Goal: Find specific page/section: Find specific page/section

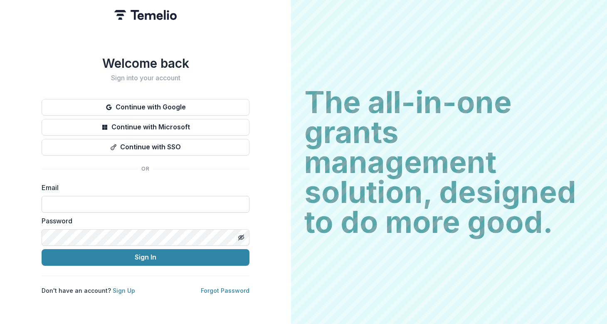
click at [196, 199] on input at bounding box center [146, 204] width 208 height 17
type input "**********"
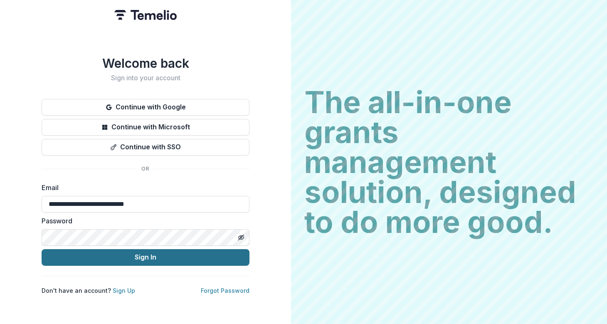
click at [158, 255] on button "Sign In" at bounding box center [146, 257] width 208 height 17
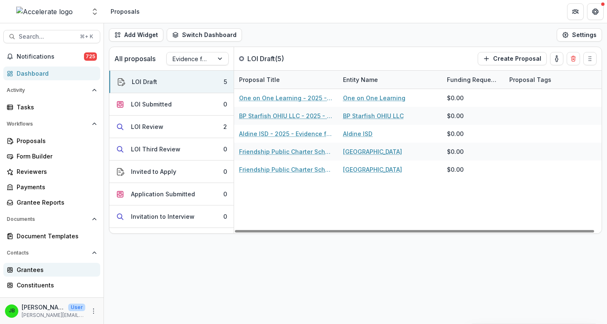
click at [57, 264] on link "Grantees" at bounding box center [51, 270] width 97 height 14
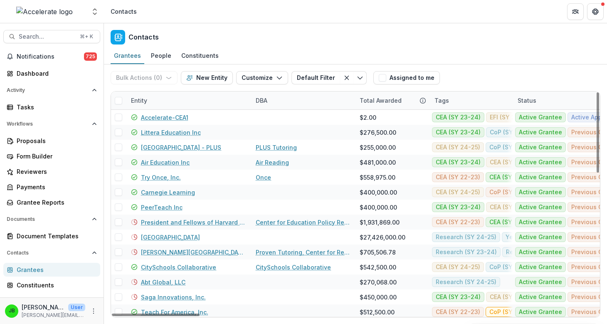
click at [140, 100] on div "Entity" at bounding box center [139, 100] width 26 height 9
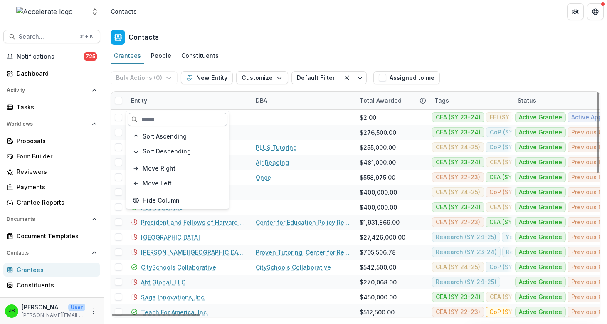
click at [158, 120] on input at bounding box center [178, 119] width 100 height 13
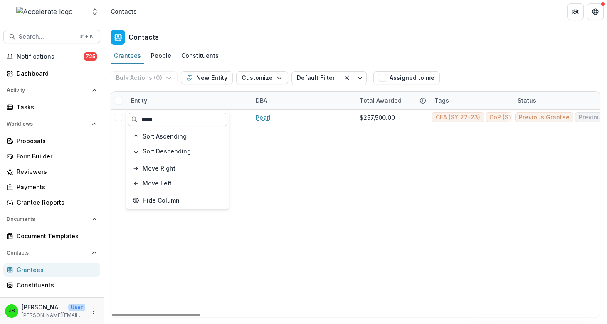
type input "*****"
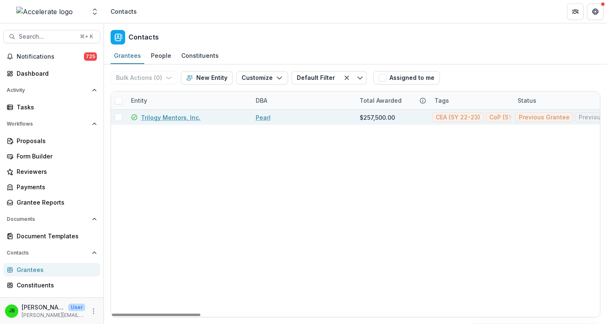
click at [174, 118] on link "Trilogy Mentors, Inc." at bounding box center [170, 117] width 59 height 9
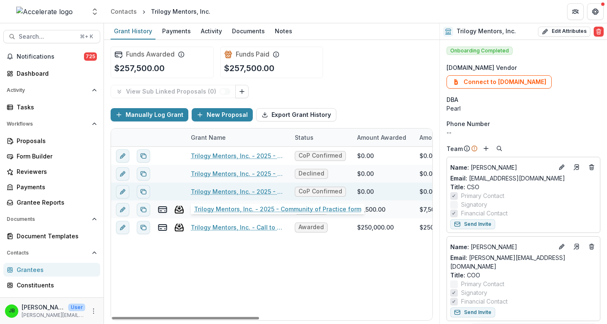
click at [254, 191] on link "Trilogy Mentors, Inc. - 2025 - Community of Practice form" at bounding box center [238, 191] width 94 height 9
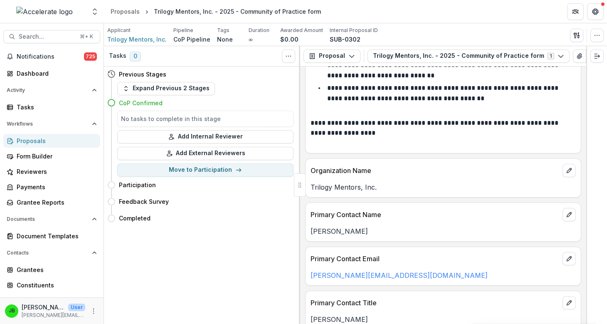
scroll to position [103, 0]
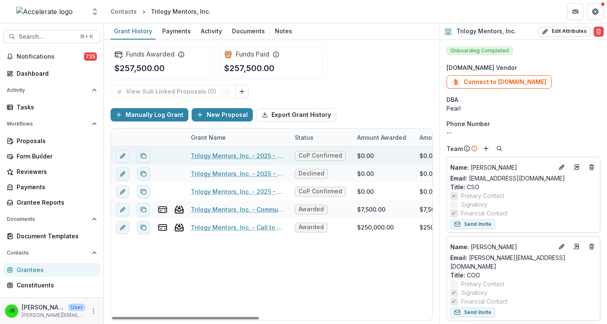
click at [236, 155] on link "Trilogy Mentors, Inc. - 2025 - Community of Practice form" at bounding box center [238, 155] width 94 height 9
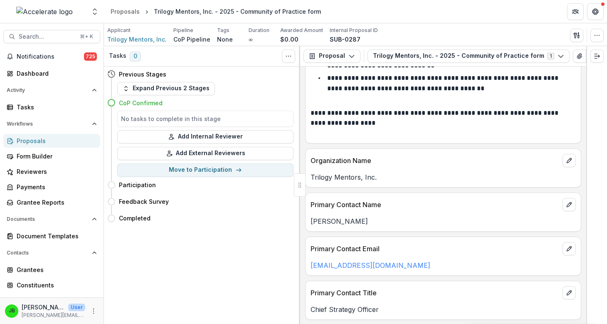
scroll to position [219, 0]
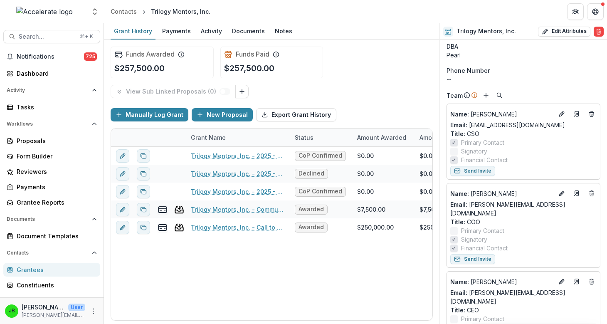
scroll to position [44, 0]
